Goal: Submit feedback/report problem: Submit feedback/report problem

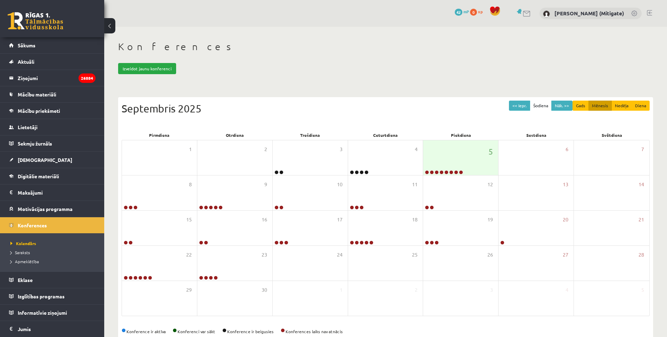
scroll to position [11, 0]
click at [32, 94] on span "Mācību materiāli" at bounding box center [37, 94] width 39 height 6
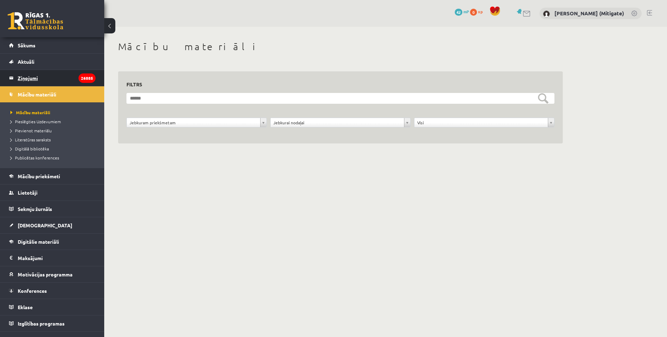
click at [34, 79] on legend "Ziņojumi 26885" at bounding box center [57, 78] width 78 height 16
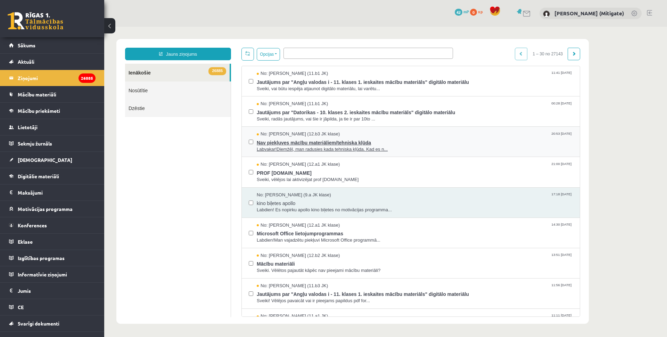
click at [319, 141] on span "Nav piekļuves mācību materiāliem/tehniska kļūda" at bounding box center [415, 141] width 316 height 9
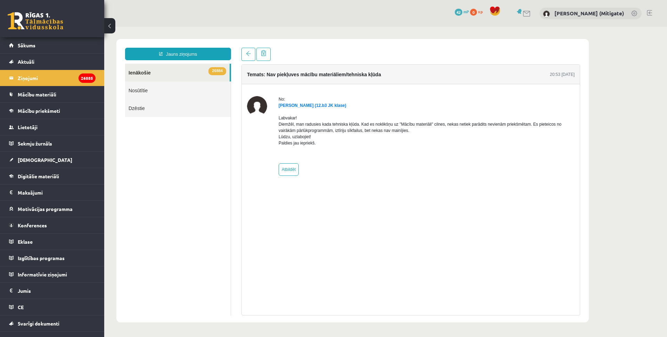
click at [144, 68] on link "26884 Ienākošie" at bounding box center [177, 73] width 105 height 18
